Goal: Find specific page/section: Find specific page/section

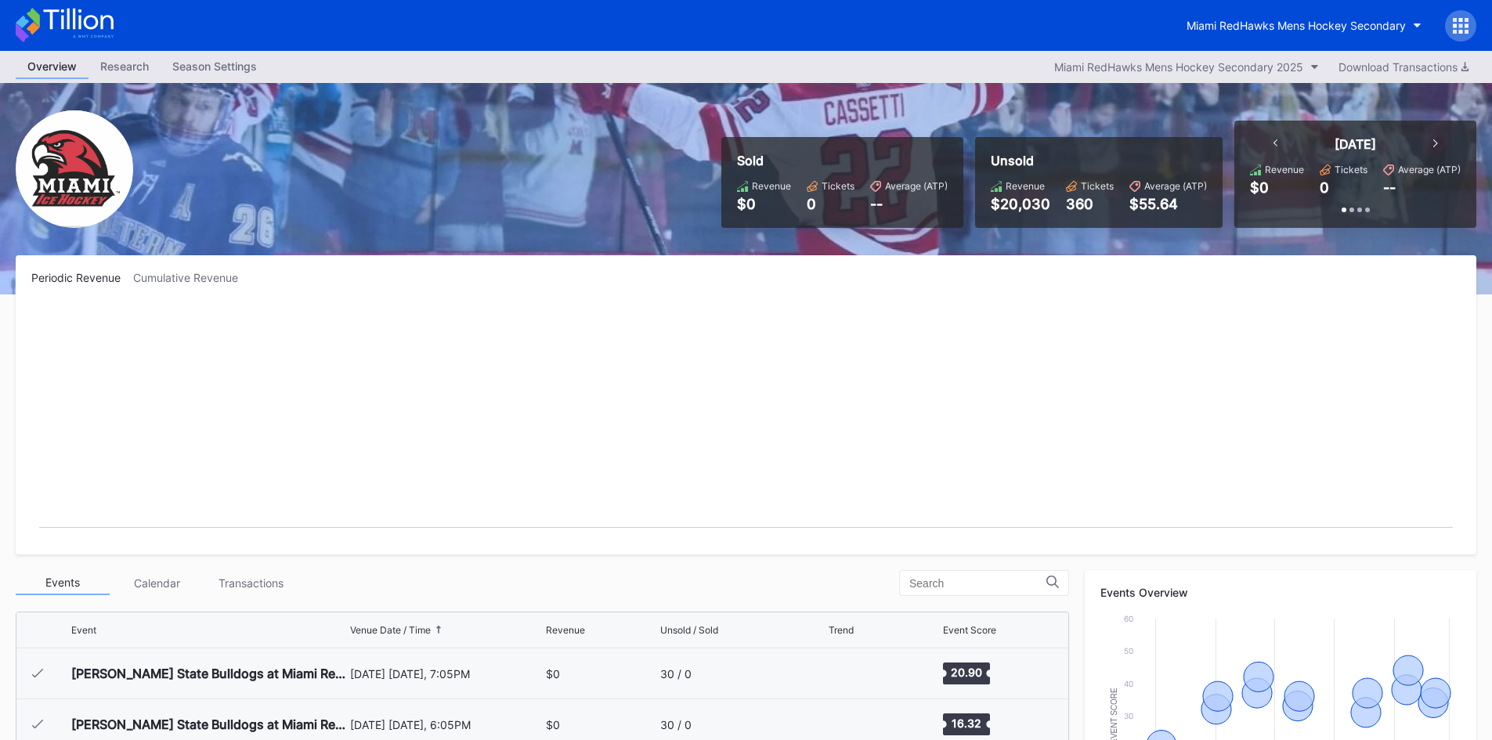
scroll to position [102, 0]
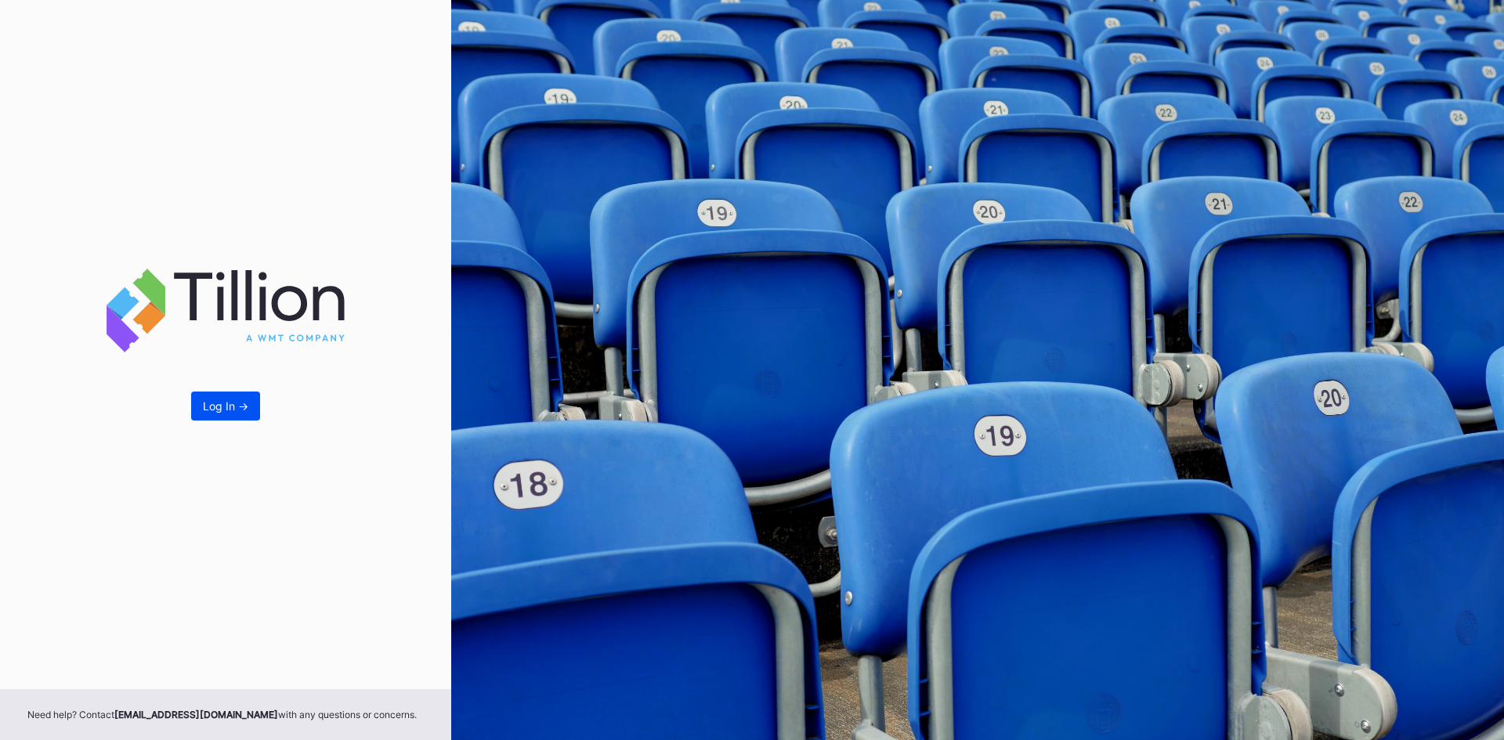
click at [226, 396] on button "Log In ->" at bounding box center [225, 406] width 69 height 29
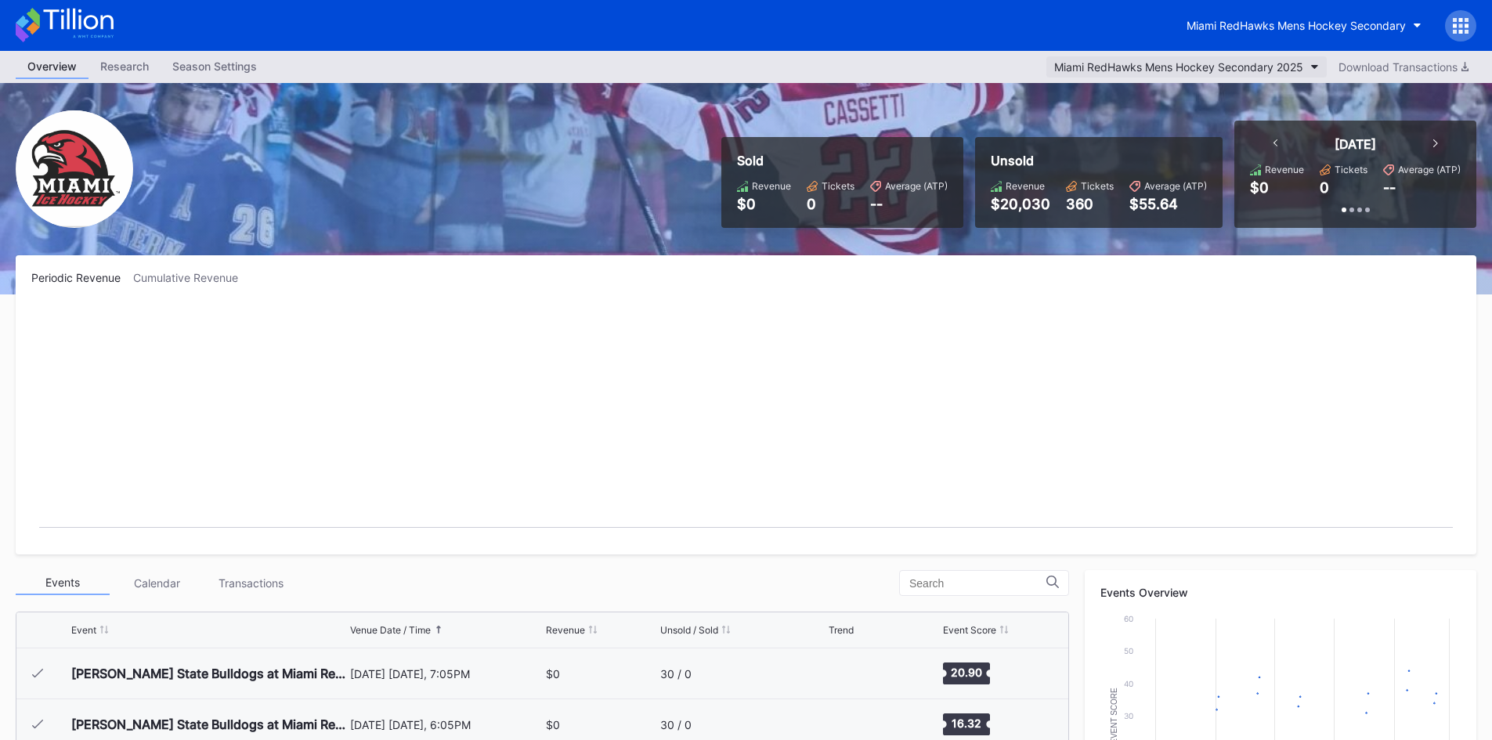
scroll to position [102, 0]
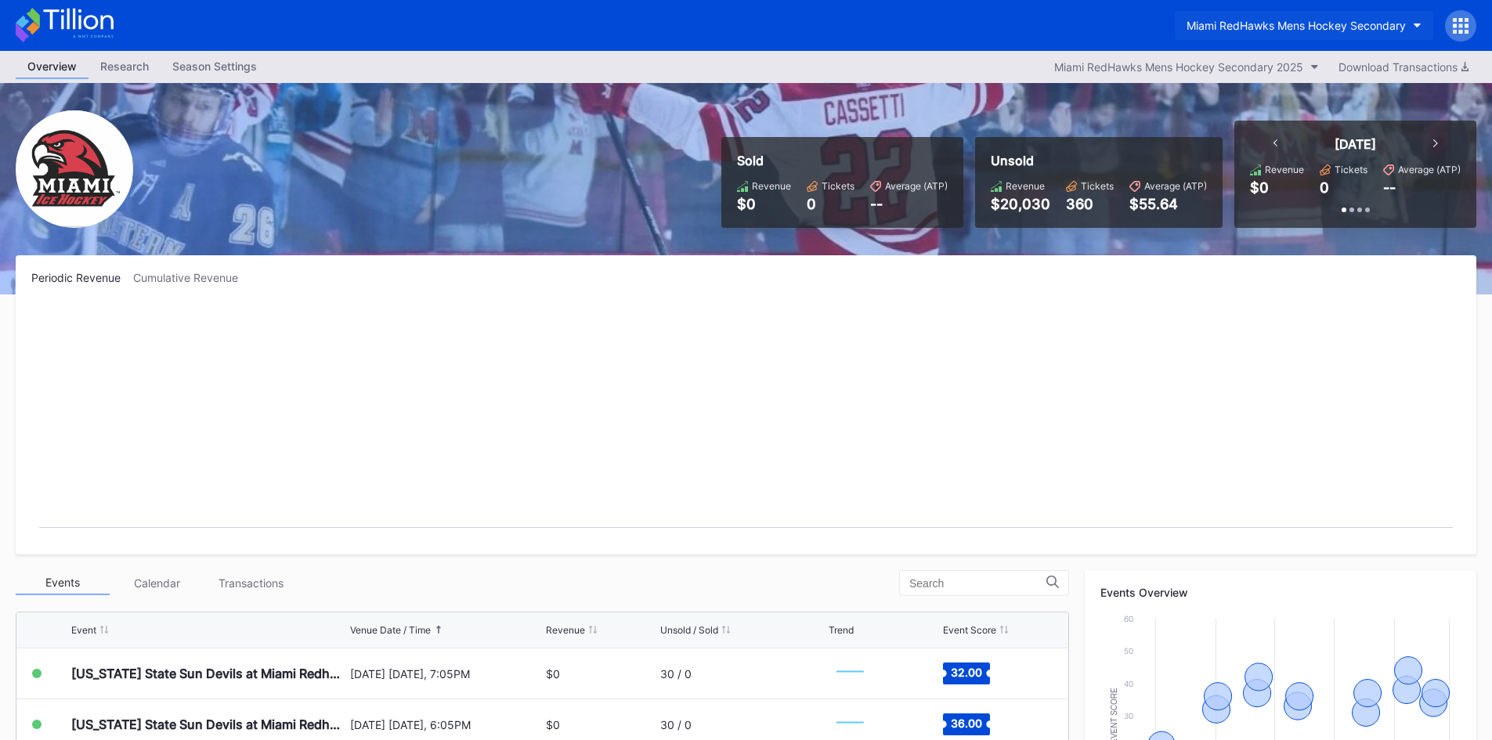
click at [1281, 27] on div "Miami RedHawks Mens Hockey Secondary" at bounding box center [1296, 25] width 219 height 13
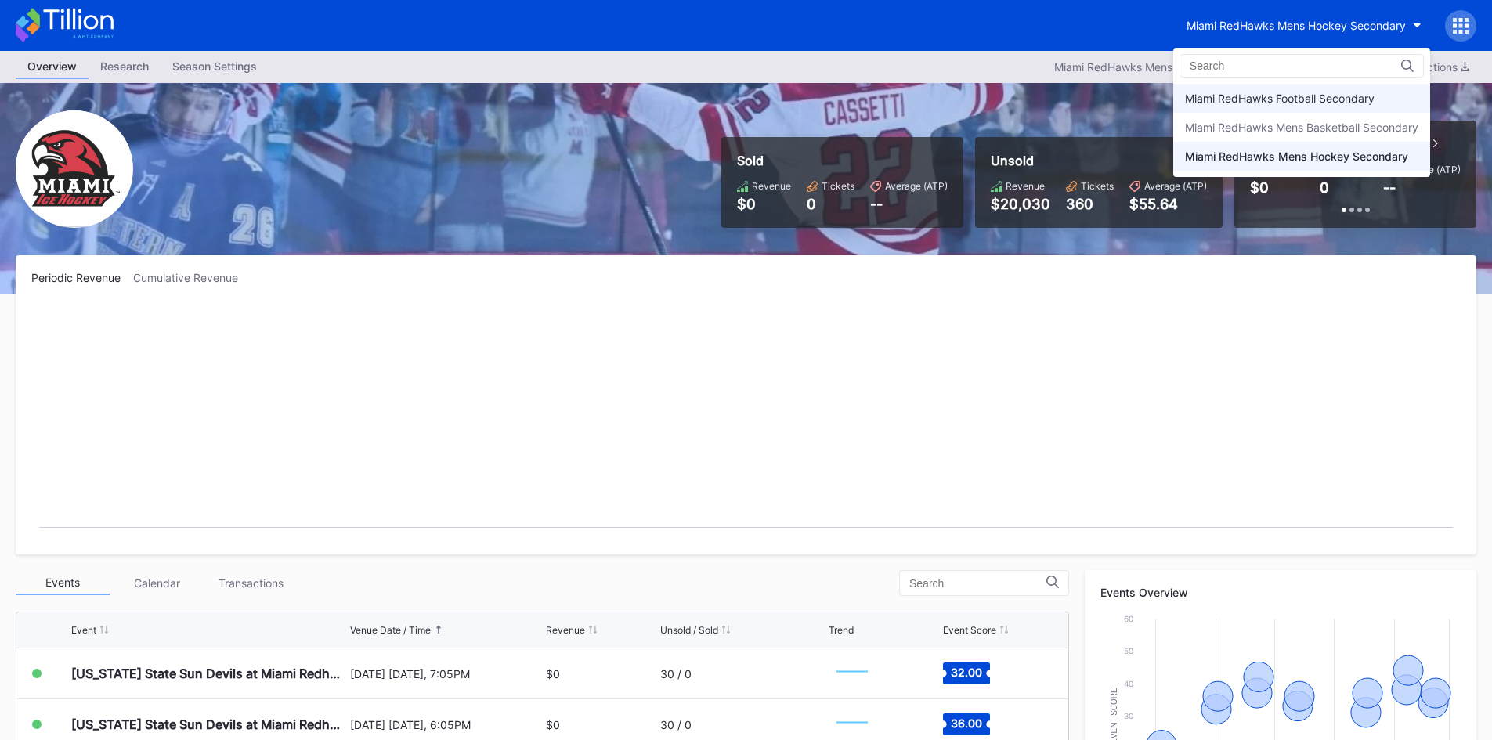
click at [1255, 98] on div "Miami RedHawks Football Secondary" at bounding box center [1280, 98] width 190 height 13
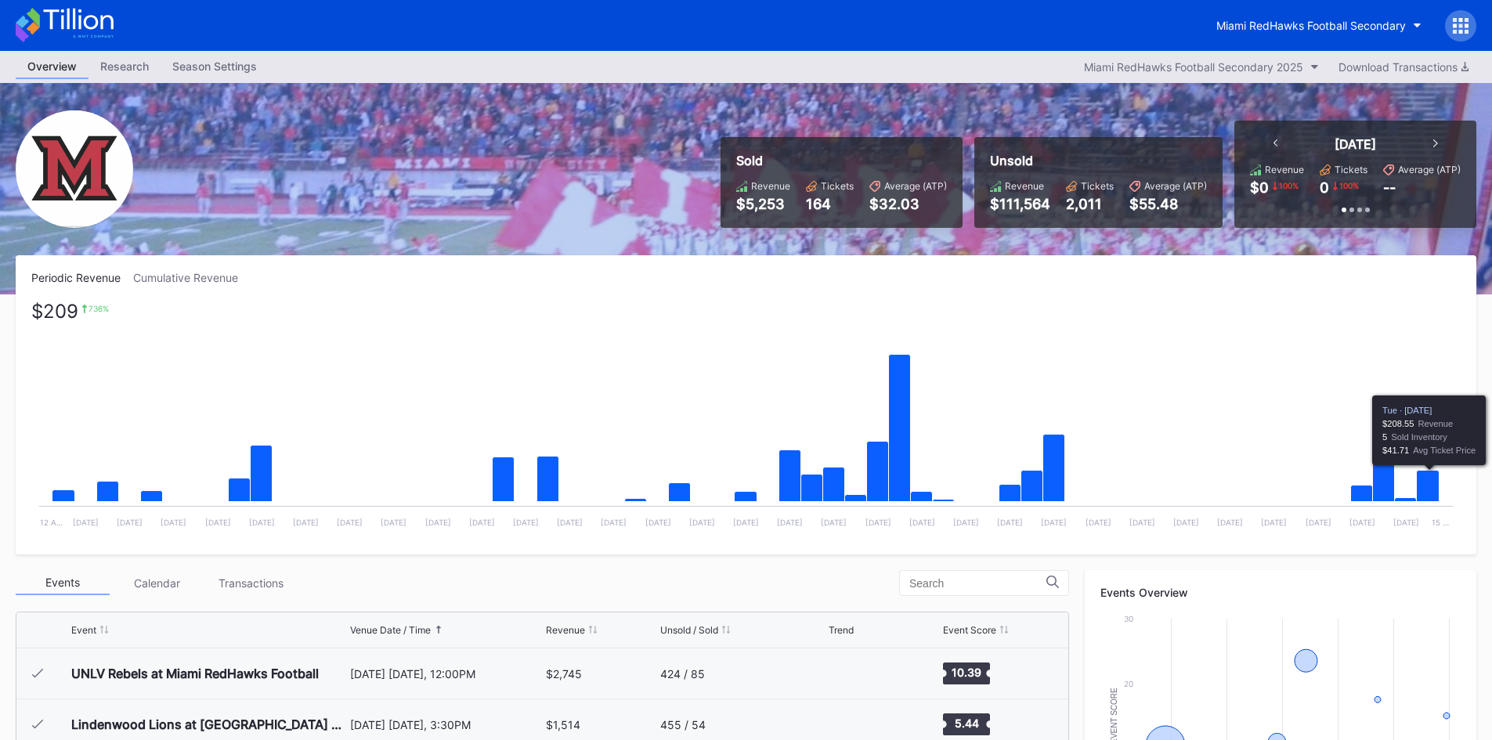
click at [1435, 493] on icon "Chart title" at bounding box center [1428, 486] width 23 height 31
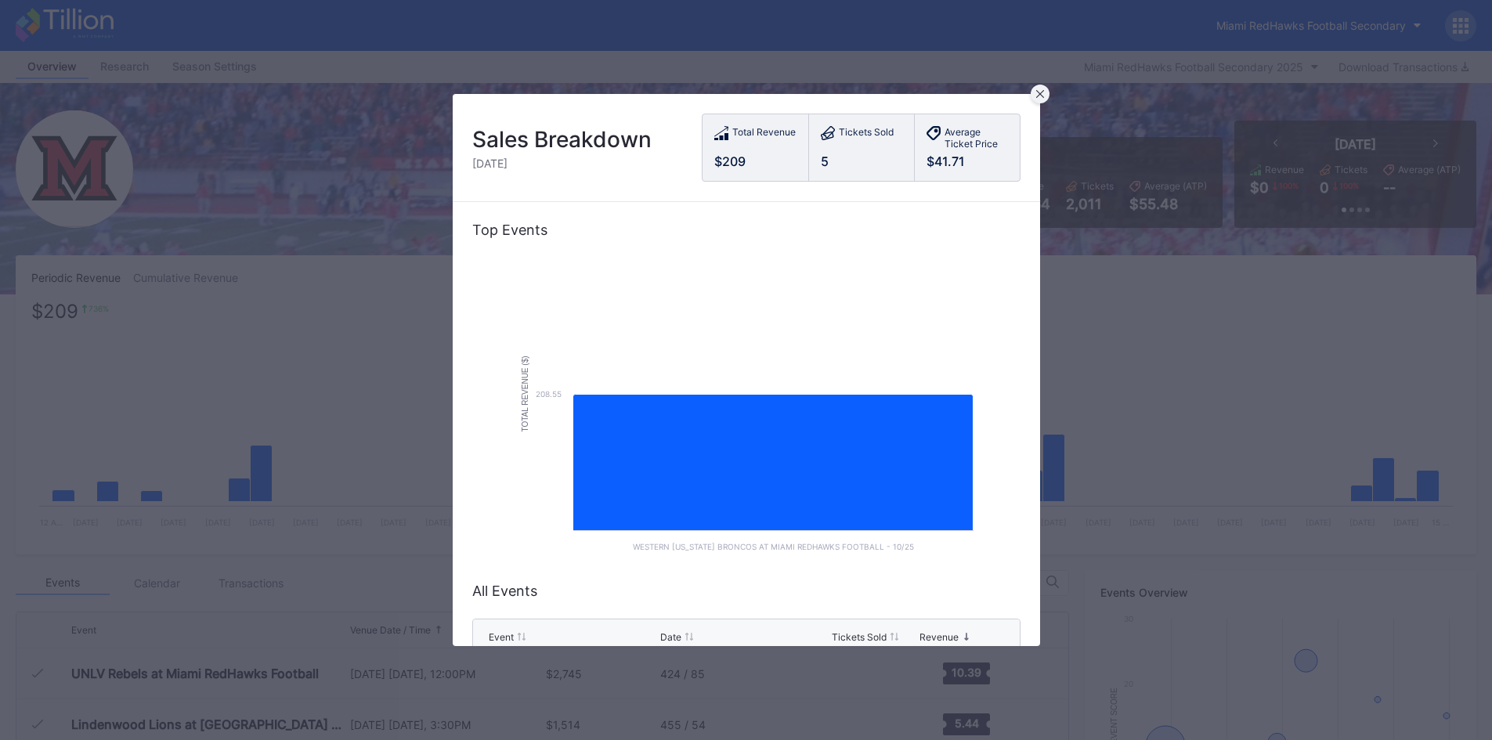
click at [1042, 98] on div at bounding box center [1040, 94] width 19 height 19
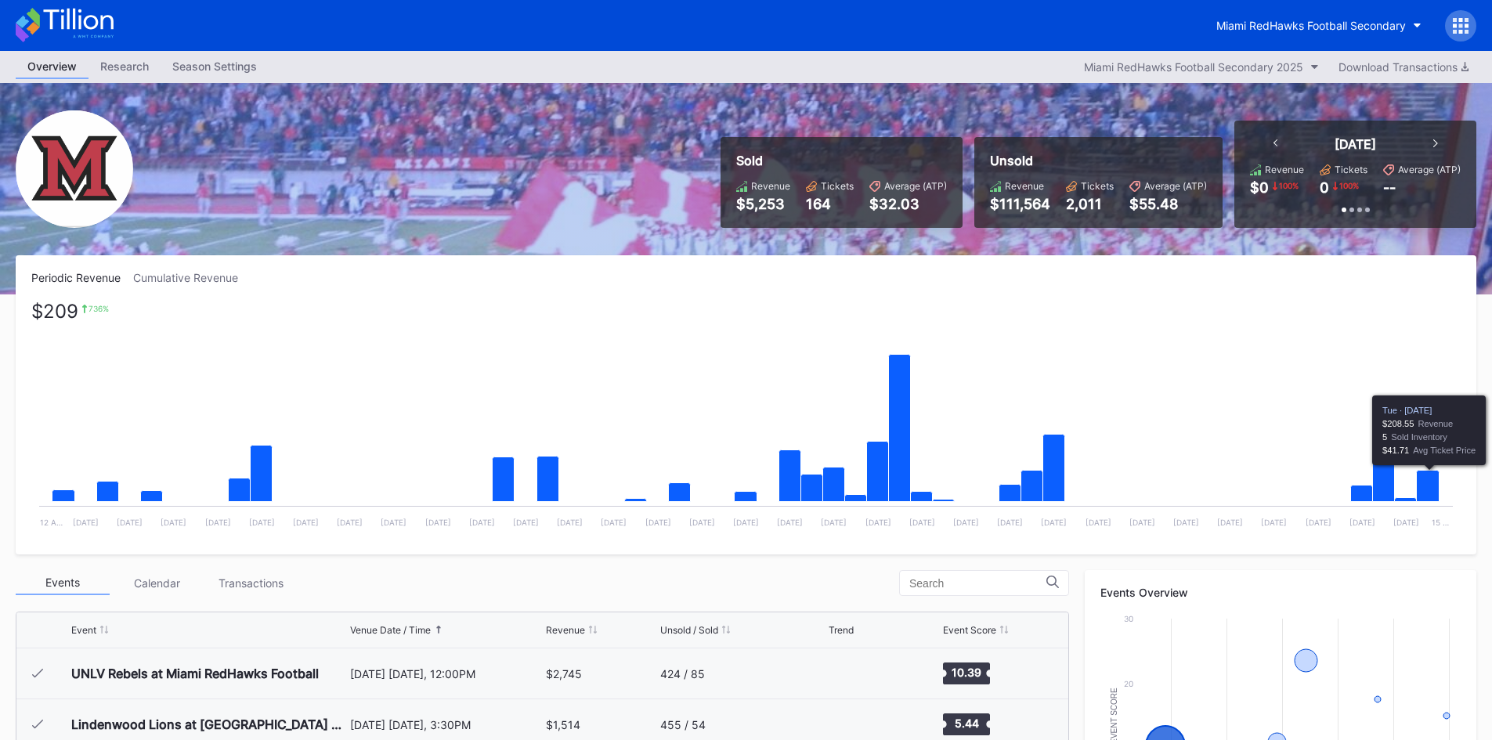
click at [1427, 482] on icon "Chart title" at bounding box center [1428, 486] width 23 height 31
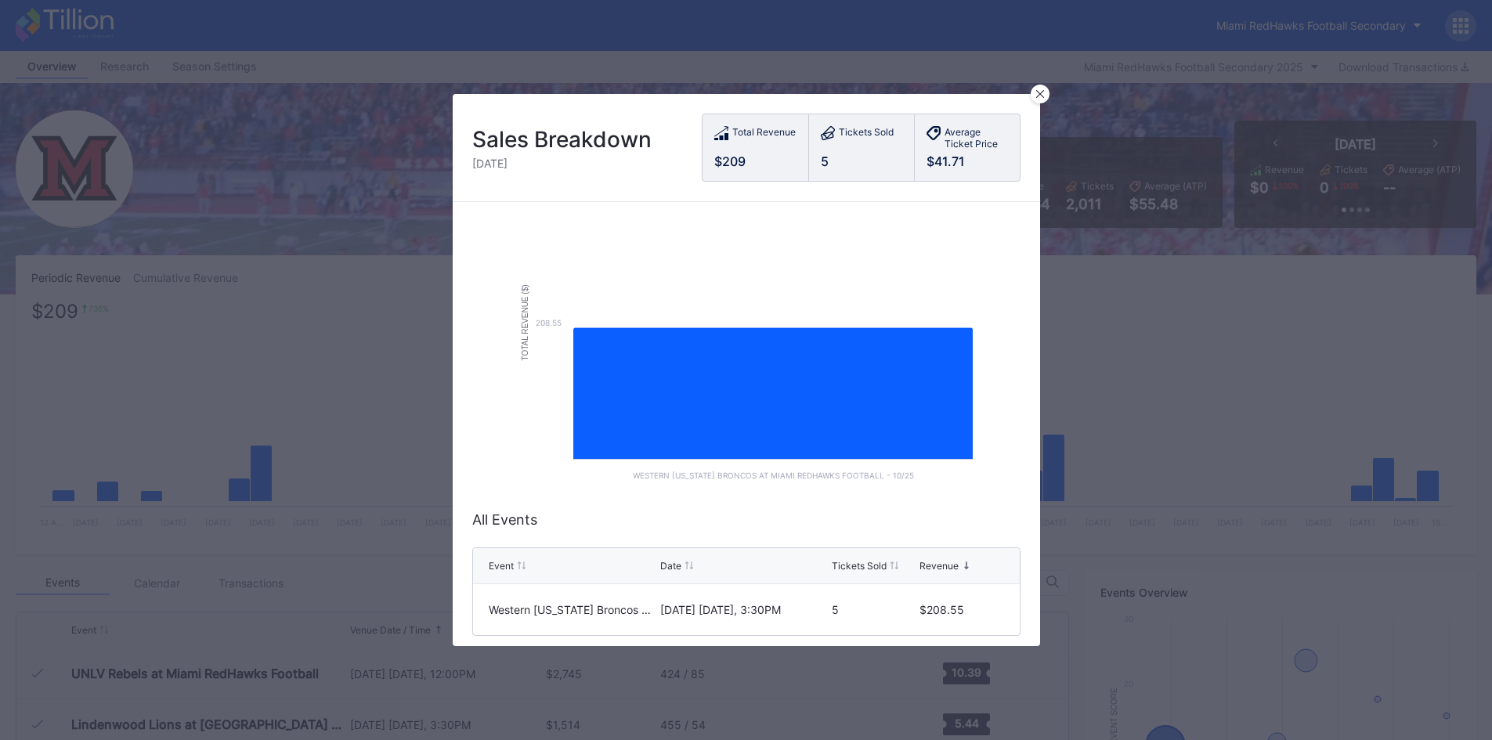
scroll to position [92, 0]
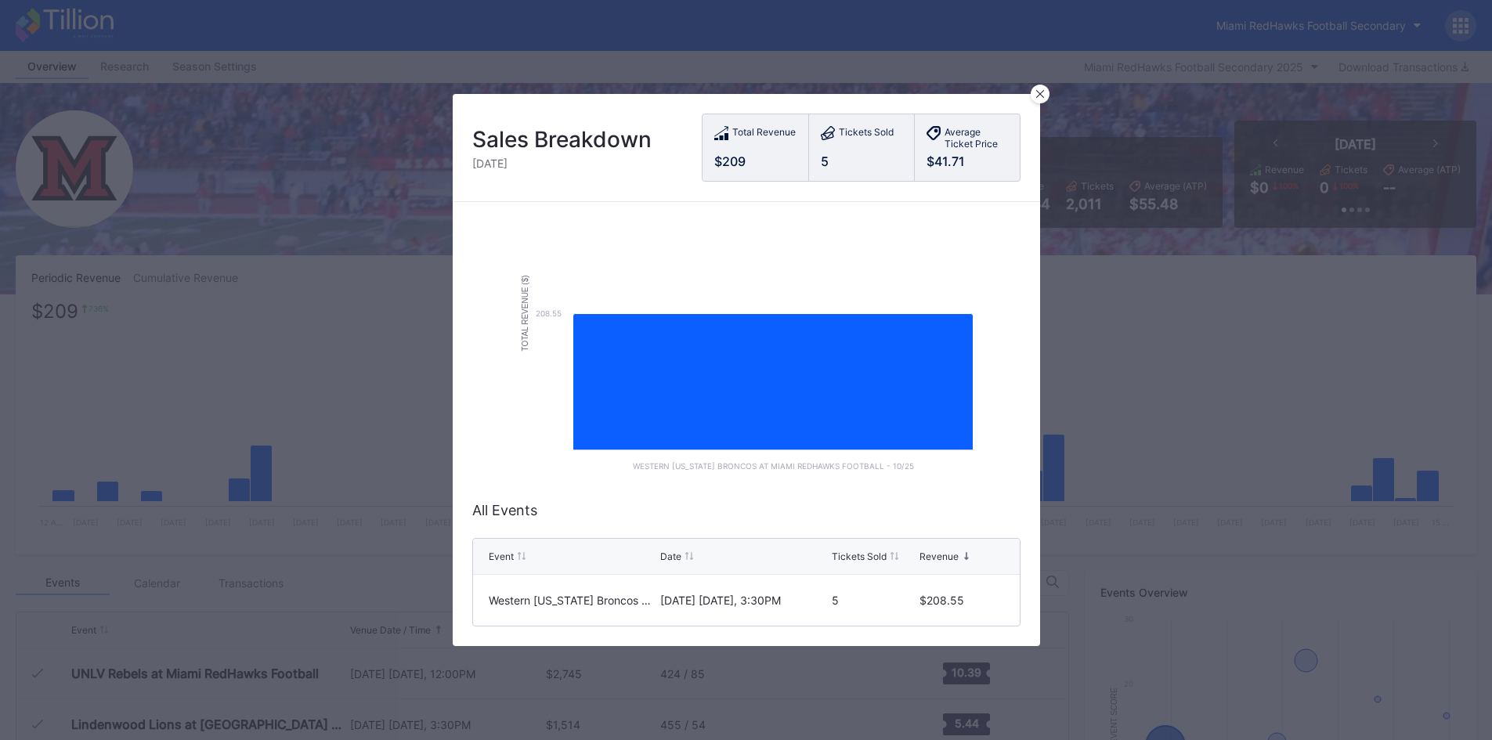
drag, startPoint x: 530, startPoint y: 304, endPoint x: 557, endPoint y: 306, distance: 26.7
click at [557, 306] on icon "Created with Highcharts 11.2.0 Total Revenue ($) Chart title Western Michigan B…" at bounding box center [746, 325] width 470 height 313
click at [557, 306] on rect "Chart title" at bounding box center [746, 325] width 470 height 313
click at [1036, 92] on icon at bounding box center [1040, 94] width 8 height 8
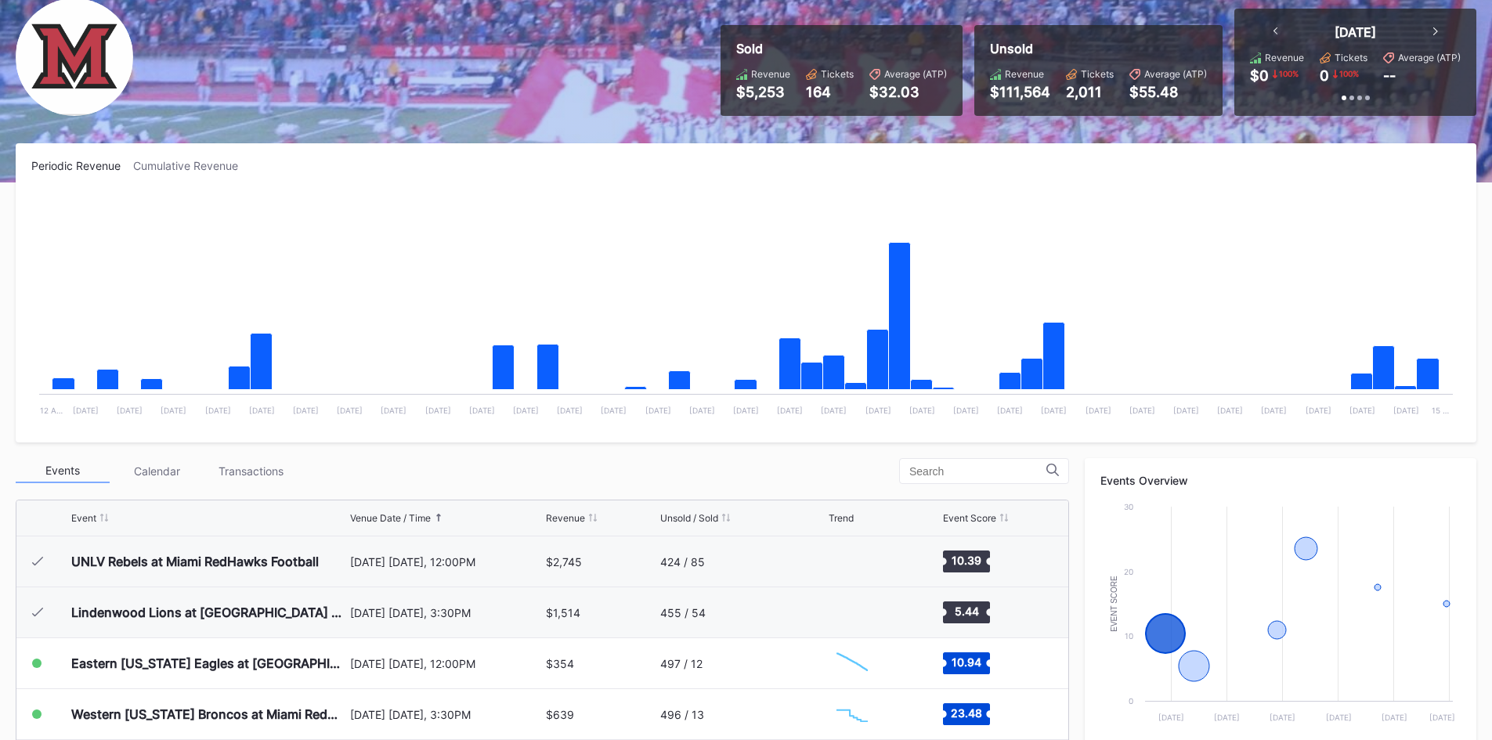
scroll to position [0, 0]
